Goal: Navigation & Orientation: Find specific page/section

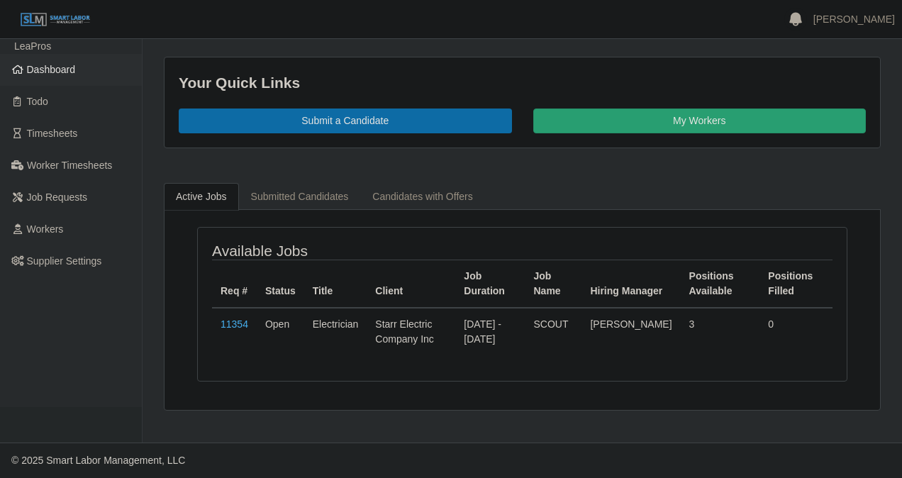
click at [59, 62] on link "Dashboard" at bounding box center [71, 70] width 142 height 32
click at [43, 72] on span "Dashboard" at bounding box center [51, 69] width 49 height 11
click at [50, 73] on span "Dashboard" at bounding box center [51, 69] width 49 height 11
click at [53, 72] on span "Dashboard" at bounding box center [51, 69] width 49 height 11
